Goal: Transaction & Acquisition: Book appointment/travel/reservation

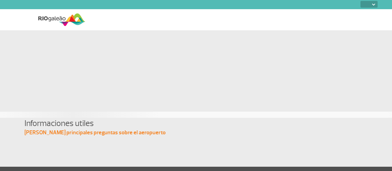
select select
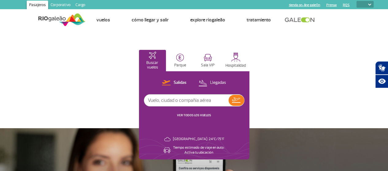
click at [369, 4] on img at bounding box center [369, 5] width 3 height 2
click at [345, 3] on link "RQS" at bounding box center [345, 5] width 7 height 4
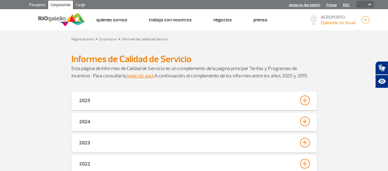
click at [368, 4] on img at bounding box center [369, 5] width 3 height 2
click at [40, 4] on link "Pasajeros" at bounding box center [37, 6] width 21 height 10
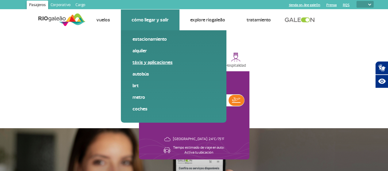
click at [140, 65] on link "Táxis y aplicaciones" at bounding box center [173, 62] width 82 height 7
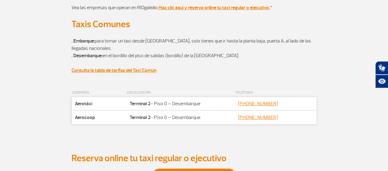
scroll to position [71, 0]
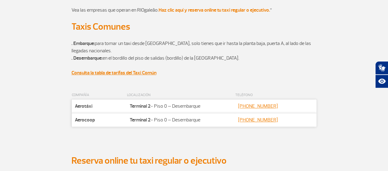
click at [242, 11] on strong "Haz clic aquí y reserva online tu taxi regular o ejecutivo." at bounding box center [213, 10] width 111 height 6
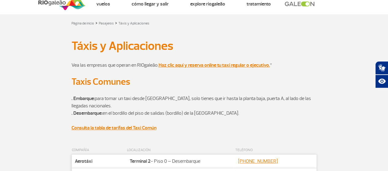
scroll to position [0, 0]
